Goal: Information Seeking & Learning: Compare options

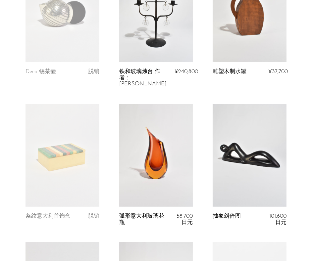
scroll to position [198, 0]
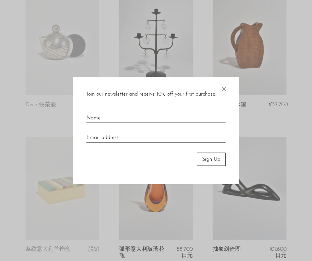
click at [224, 89] on span "×" at bounding box center [223, 87] width 7 height 21
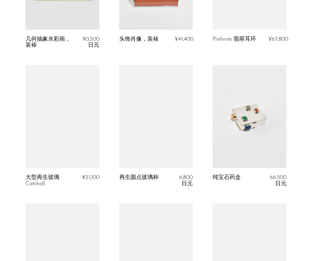
scroll to position [1257, 0]
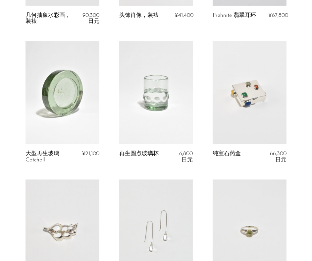
click at [154, 90] on link at bounding box center [156, 92] width 74 height 103
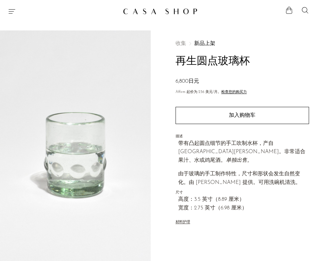
click at [100, 137] on img at bounding box center [75, 154] width 150 height 248
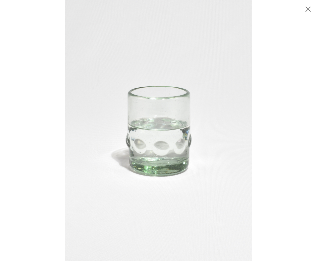
click at [271, 95] on div at bounding box center [223, 130] width 317 height 261
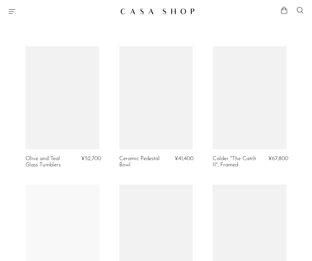
scroll to position [1281, 0]
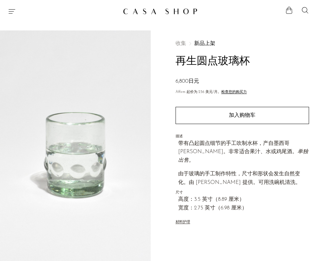
scroll to position [33, 0]
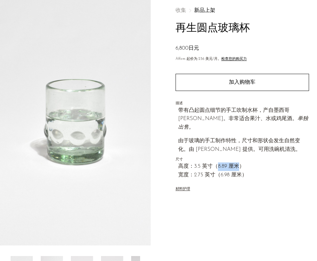
drag, startPoint x: 217, startPoint y: 157, endPoint x: 238, endPoint y: 155, distance: 20.6
click at [238, 162] on span "高度：3.5 英寸（8.89 厘米）" at bounding box center [243, 166] width 131 height 9
copy span "8.89 厘米"
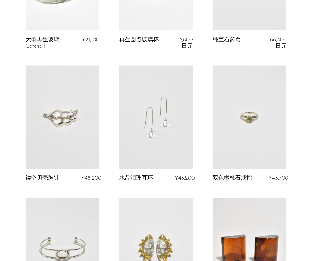
scroll to position [1380, 0]
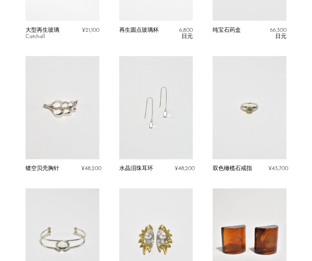
click at [168, 125] on link at bounding box center [156, 107] width 74 height 103
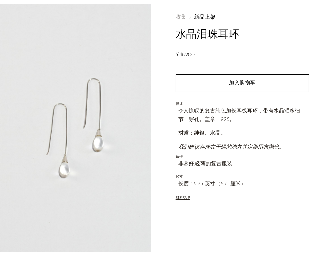
scroll to position [33, 0]
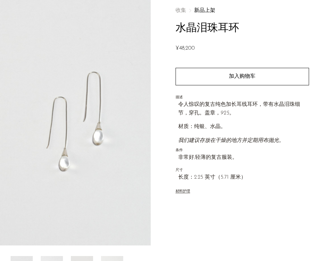
drag, startPoint x: 74, startPoint y: 95, endPoint x: 63, endPoint y: 96, distance: 10.9
drag, startPoint x: 221, startPoint y: 176, endPoint x: 238, endPoint y: 177, distance: 17.5
click at [238, 177] on span "长度：2.25 英寸（5.71 厘米）" at bounding box center [243, 177] width 131 height 9
copy span "5.71 厘米"
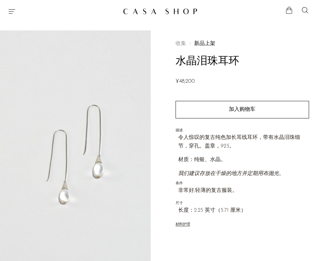
click at [180, 42] on span "收集" at bounding box center [180, 43] width 11 height 5
click at [194, 42] on link "新品上架" at bounding box center [204, 43] width 21 height 5
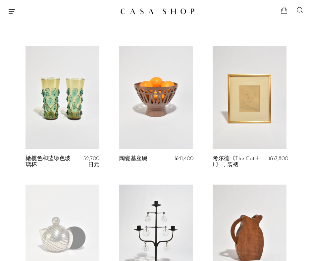
click at [296, 12] on icon at bounding box center [300, 10] width 8 height 8
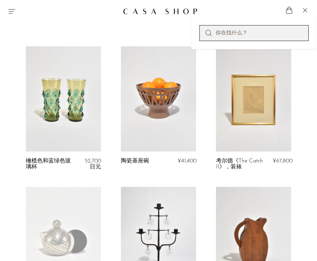
click at [235, 32] on input "执行搜索" at bounding box center [253, 33] width 109 height 16
paste input "5.71 厘米"
click at [245, 31] on input "5.71 厘米" at bounding box center [253, 33] width 109 height 16
drag, startPoint x: 249, startPoint y: 33, endPoint x: 211, endPoint y: 32, distance: 37.4
click at [211, 32] on form "5.71 厘米" at bounding box center [253, 33] width 109 height 16
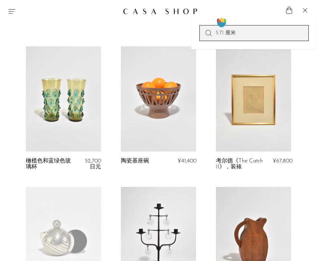
paste input "fragrance bottle design"
type input "fragrance bottle design"
click at [249, 17] on div "店 Featured New Arrivals Bestsellers Coming Soon Jewelry Jewelry All Earrings Ri…" at bounding box center [158, 11] width 317 height 12
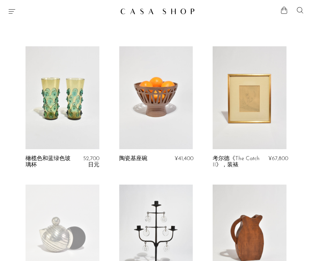
click at [299, 9] on icon at bounding box center [300, 10] width 8 height 8
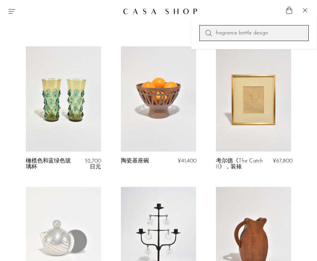
click at [276, 32] on input "fragrance bottle design" at bounding box center [253, 33] width 109 height 16
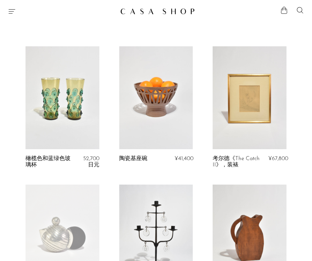
click at [12, 14] on icon "Menu" at bounding box center [12, 11] width 8 height 8
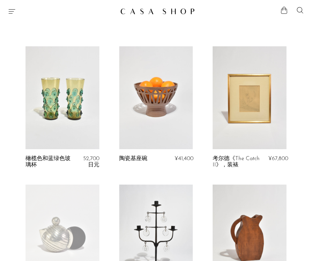
click at [71, 109] on link at bounding box center [62, 97] width 74 height 103
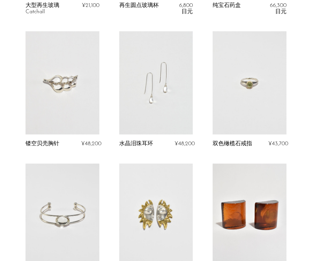
scroll to position [1273, 0]
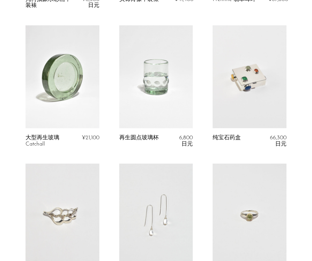
click at [242, 81] on link at bounding box center [249, 76] width 74 height 103
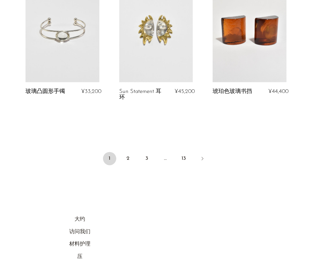
scroll to position [1516, 0]
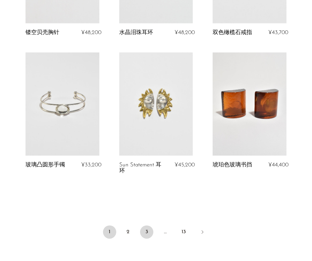
click at [143, 238] on link "3" at bounding box center [146, 231] width 13 height 13
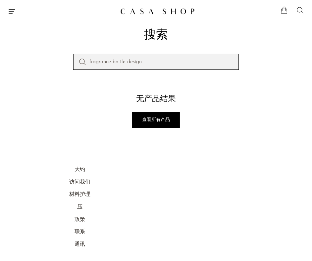
drag, startPoint x: 110, startPoint y: 60, endPoint x: 171, endPoint y: 62, distance: 60.5
click at [171, 62] on input "fragrance bottle design" at bounding box center [155, 62] width 165 height 16
type input "fragrance"
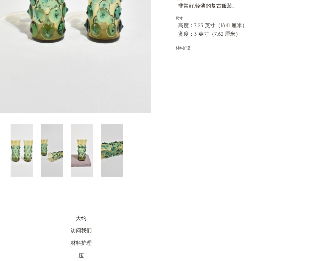
scroll to position [269, 0]
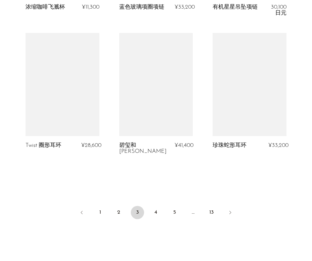
scroll to position [1588, 0]
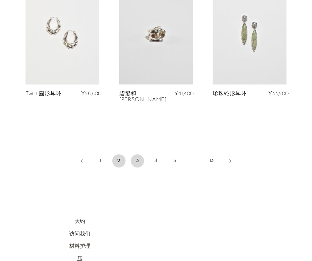
click at [119, 154] on link "2" at bounding box center [118, 160] width 13 height 13
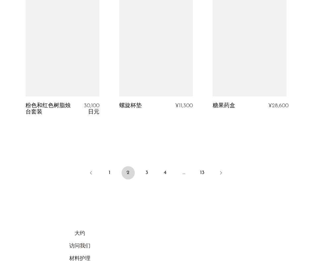
scroll to position [1588, 0]
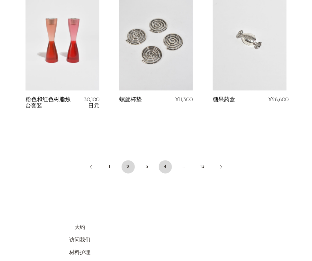
click at [170, 162] on link "4" at bounding box center [164, 166] width 13 height 13
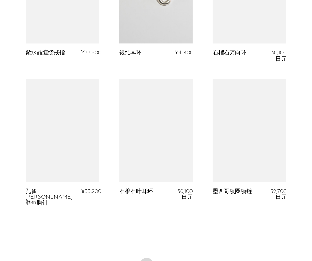
scroll to position [1588, 0]
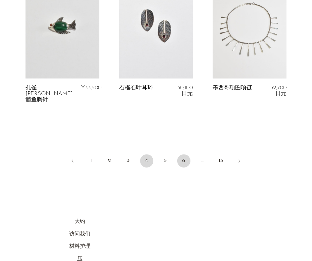
click at [183, 154] on link "6" at bounding box center [183, 160] width 13 height 13
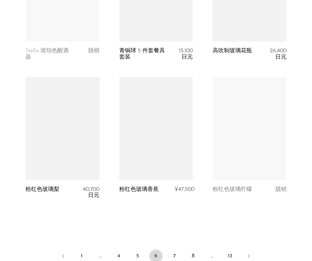
scroll to position [1488, 0]
